Goal: Task Accomplishment & Management: Manage account settings

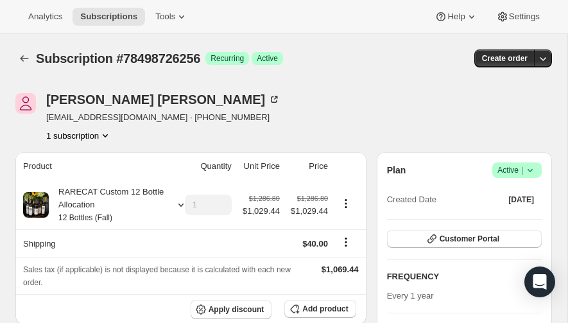
scroll to position [1, 0]
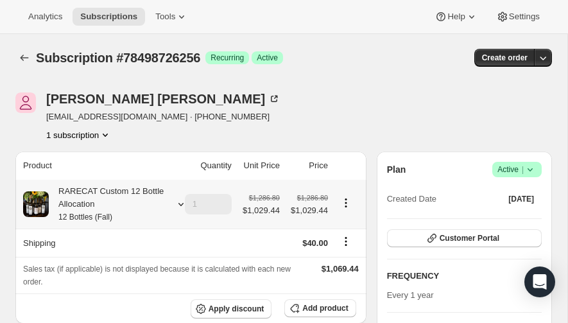
click at [83, 188] on div "RARECAT Custom 12 Bottle Allocation 12 Bottles (Fall)" at bounding box center [107, 204] width 116 height 39
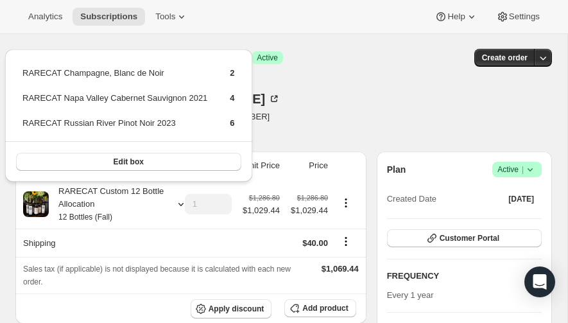
click at [336, 80] on div "Subscription #78498726256. This page is ready Subscription #78498726256 Success…" at bounding box center [283, 57] width 537 height 49
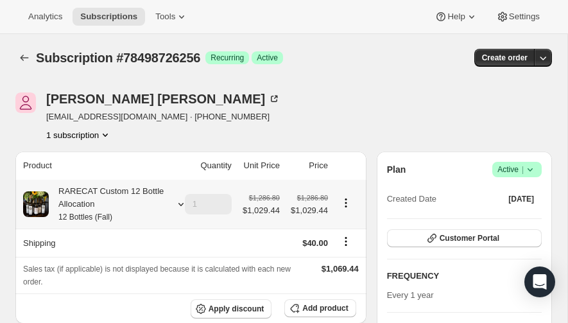
click at [117, 187] on div "RARECAT Custom 12 Bottle Allocation 12 Bottles (Fall)" at bounding box center [107, 204] width 116 height 39
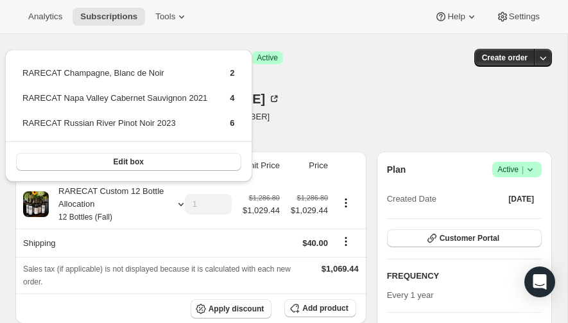
click at [327, 60] on div "Subscription #78498726256 Success Recurring Success Active" at bounding box center [203, 58] width 335 height 18
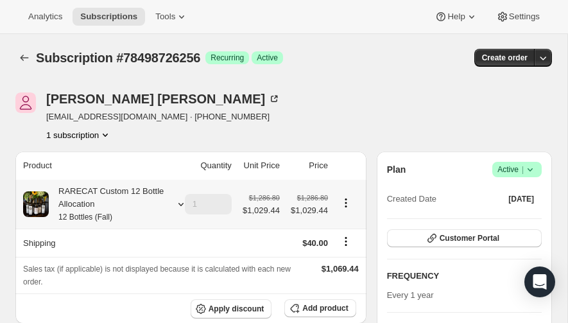
click at [80, 199] on div "RARECAT Custom 12 Bottle Allocation 12 Bottles (Fall)" at bounding box center [107, 204] width 116 height 39
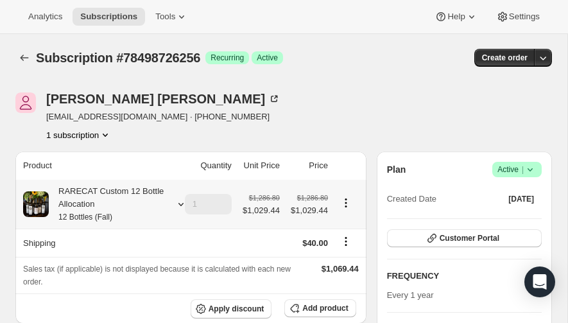
click at [98, 190] on div "RARECAT Custom 12 Bottle Allocation 12 Bottles (Fall)" at bounding box center [107, 204] width 116 height 39
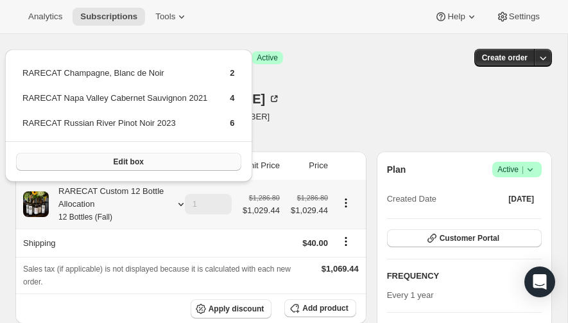
click at [127, 159] on span "Edit box" at bounding box center [129, 162] width 30 height 10
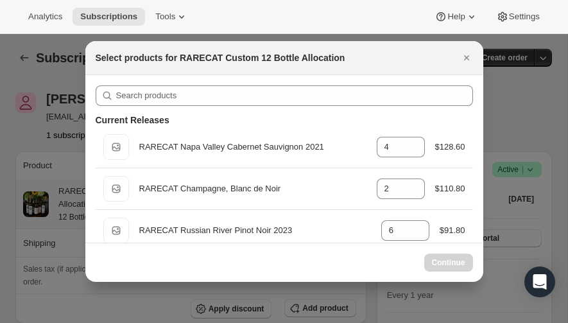
select select "gid://shopify/ProductVariant/52459685871984"
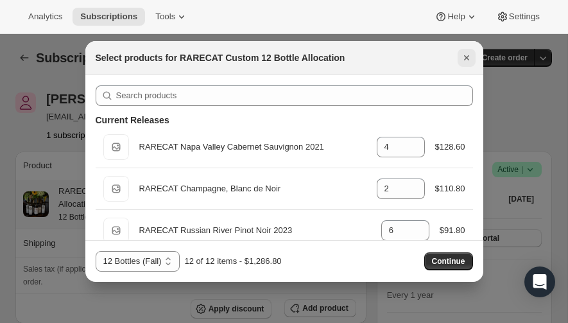
click at [465, 59] on icon "Close" at bounding box center [466, 57] width 13 height 13
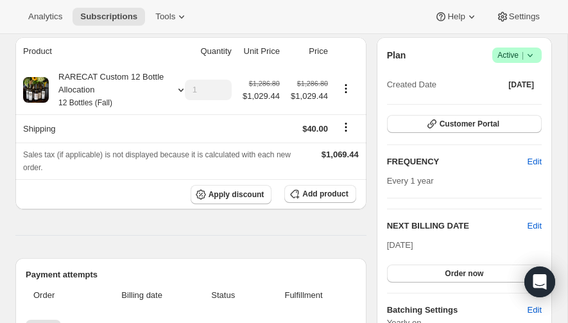
scroll to position [111, 0]
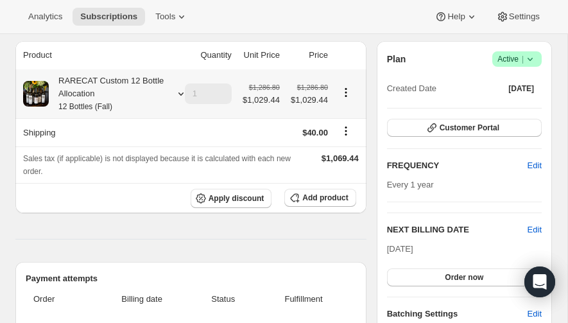
click at [96, 76] on div "RARECAT Custom 12 Bottle Allocation 12 Bottles (Fall)" at bounding box center [107, 93] width 116 height 39
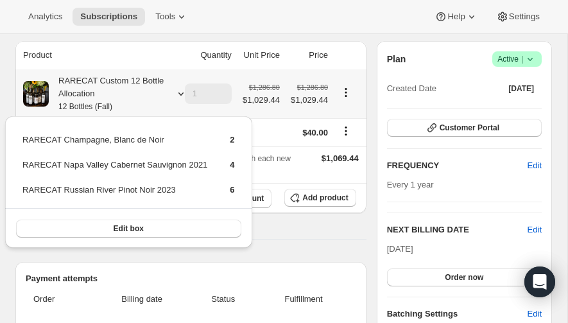
click at [96, 80] on div "RARECAT Custom 12 Bottle Allocation 12 Bottles (Fall)" at bounding box center [107, 93] width 116 height 39
